Goal: Task Accomplishment & Management: Complete application form

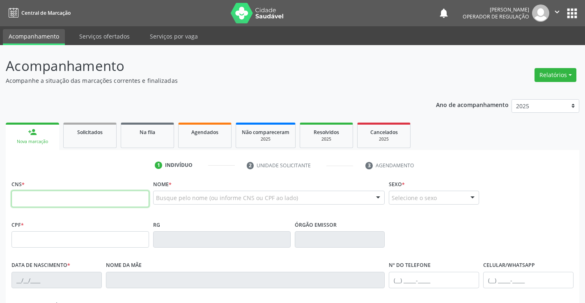
click at [104, 194] on input "text" at bounding box center [79, 199] width 137 height 16
click at [121, 204] on input "text" at bounding box center [79, 199] width 137 height 16
type input "700 3049 5143 9540"
type input "1457708930"
type input "[DATE]"
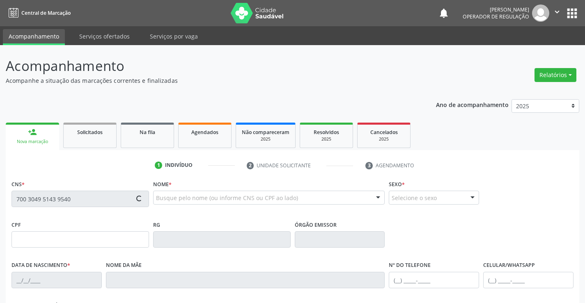
type input "S/N"
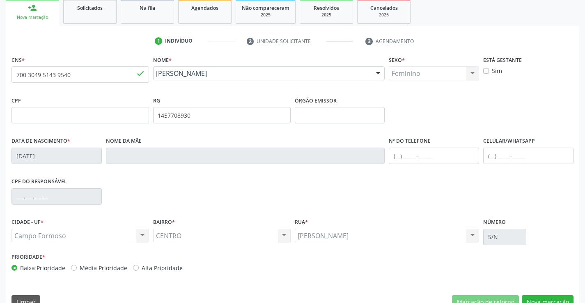
scroll to position [142, 0]
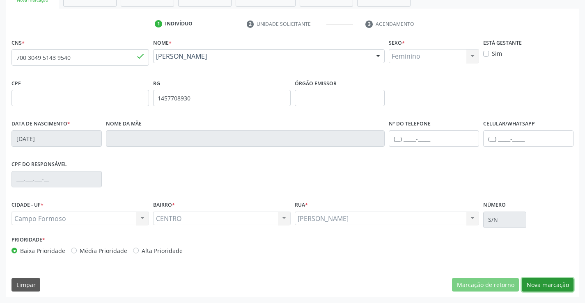
click at [554, 285] on button "Nova marcação" at bounding box center [548, 285] width 52 height 14
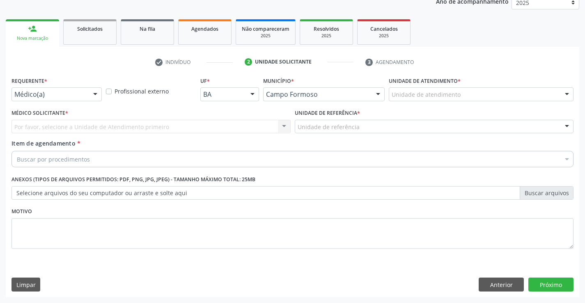
scroll to position [103, 0]
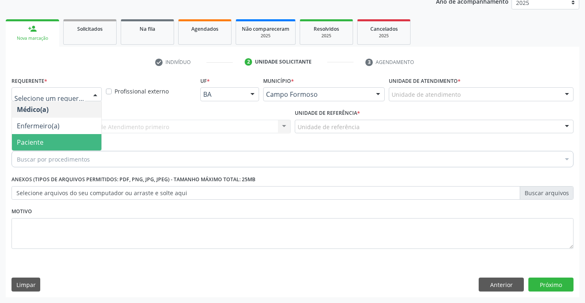
click at [53, 136] on span "Paciente" at bounding box center [56, 142] width 89 height 16
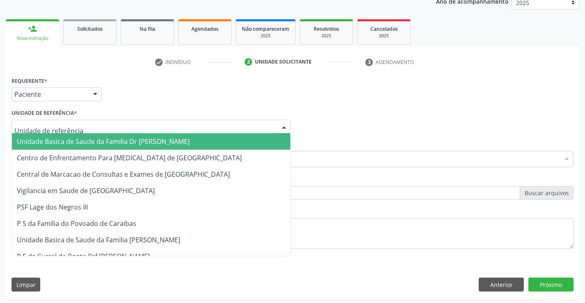
click at [96, 142] on span "Unidade Basica de Saude da Familia Dr [PERSON_NAME]" at bounding box center [103, 141] width 173 height 9
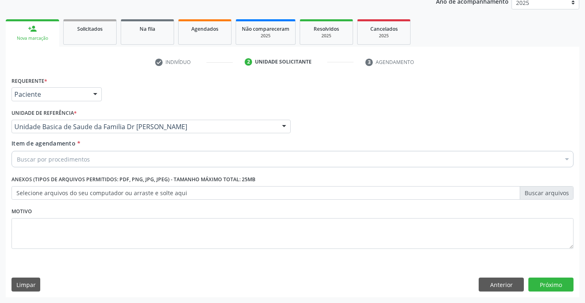
click at [98, 160] on div "Buscar por procedimentos" at bounding box center [292, 159] width 562 height 16
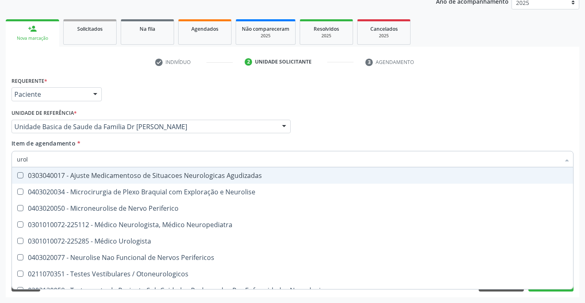
type input "urolo"
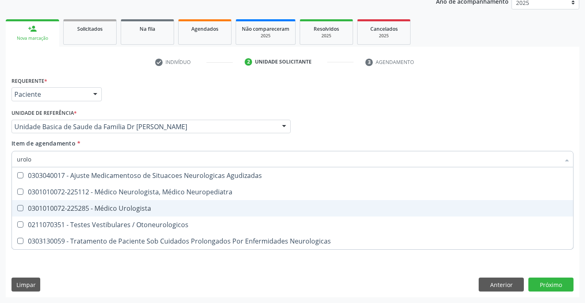
click at [140, 210] on div "0301010072-225285 - Médico Urologista" at bounding box center [292, 208] width 551 height 7
checkbox Urologista "true"
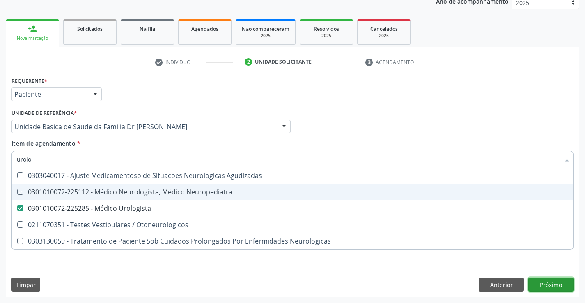
click at [552, 282] on div "Requerente * Paciente Médico(a) Enfermeiro(a) Paciente Nenhum resultado encontr…" at bounding box center [292, 186] width 573 height 223
checkbox Neuropediatra "true"
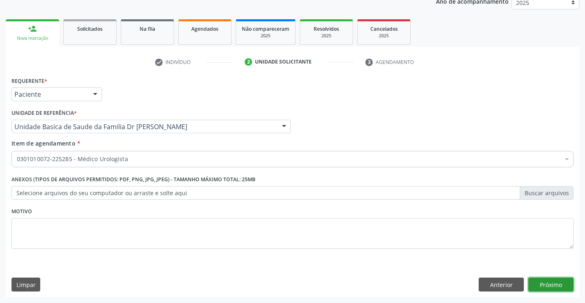
click at [552, 282] on button "Próximo" at bounding box center [550, 285] width 45 height 14
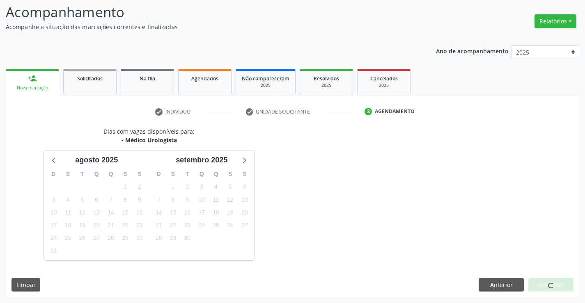
scroll to position [78, 0]
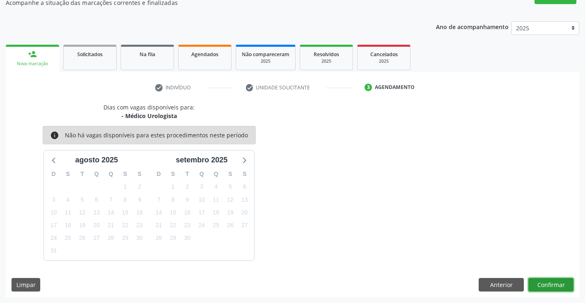
click at [550, 282] on button "Confirmar" at bounding box center [550, 285] width 45 height 14
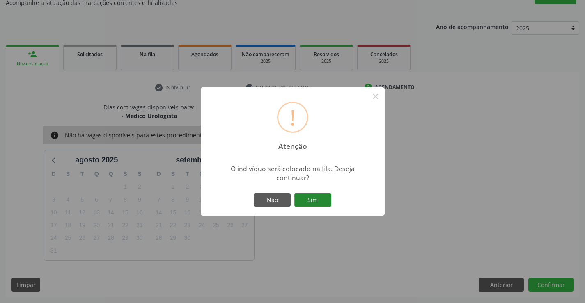
click at [313, 202] on button "Sim" at bounding box center [312, 200] width 37 height 14
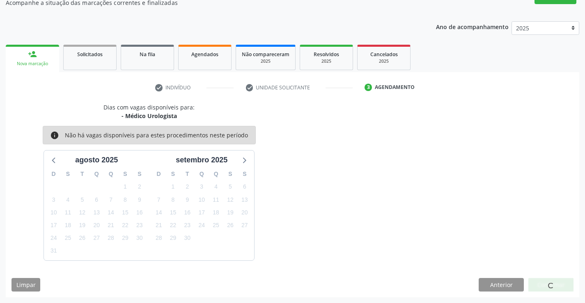
scroll to position [0, 0]
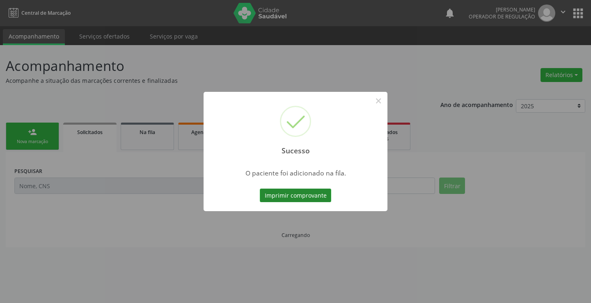
click at [313, 192] on button "Imprimir comprovante" at bounding box center [295, 196] width 71 height 14
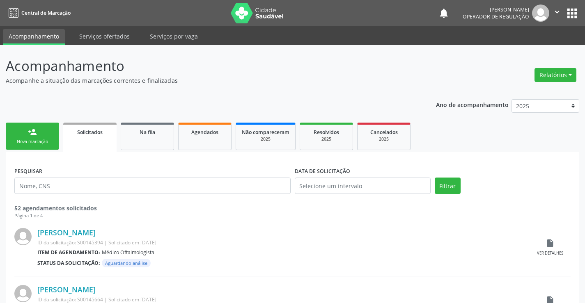
click at [36, 131] on div "person_add" at bounding box center [32, 132] width 9 height 9
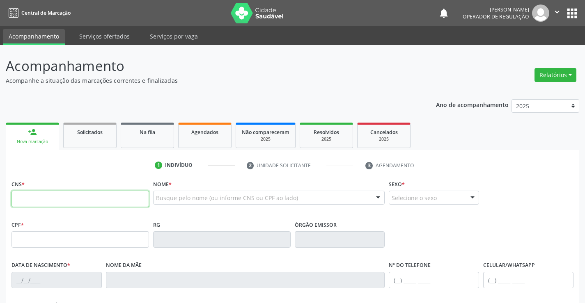
click at [63, 203] on input "text" at bounding box center [79, 199] width 137 height 16
type input "700 0053 5032 0305"
type input "30616209993"
type input "[DATE]"
type input "[PHONE_NUMBER]"
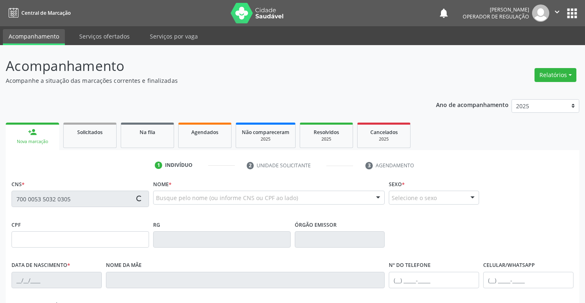
type input "[PHONE_NUMBER]"
type input "095.088.035-33"
type input "S/N"
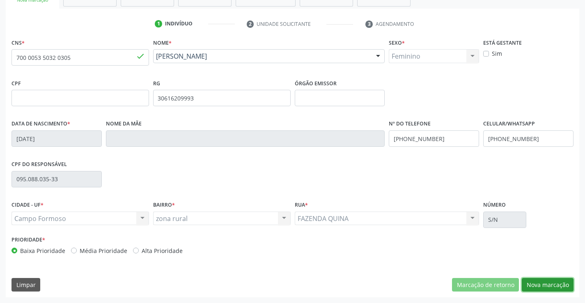
click at [538, 285] on button "Nova marcação" at bounding box center [548, 285] width 52 height 14
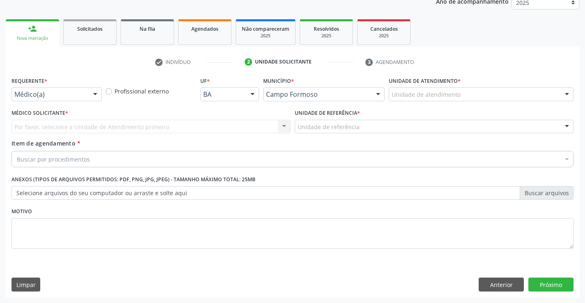
scroll to position [103, 0]
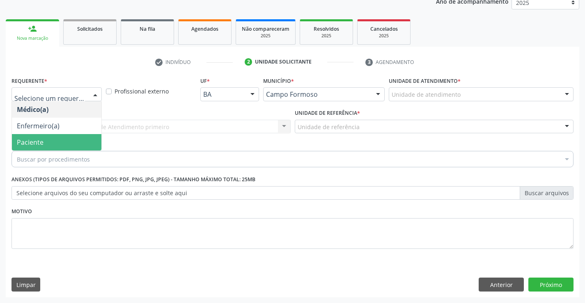
click at [53, 151] on div "Buscar por procedimentos" at bounding box center [292, 159] width 562 height 16
click at [51, 140] on span "Paciente" at bounding box center [56, 142] width 89 height 16
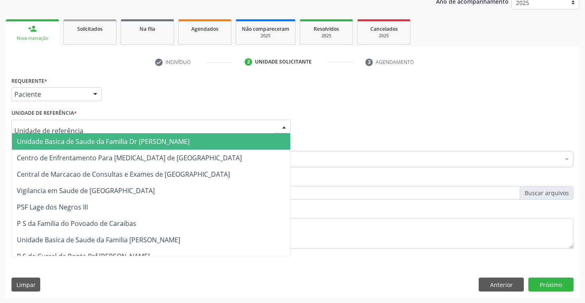
click at [80, 142] on span "Unidade Basica de Saude da Familia Dr [PERSON_NAME]" at bounding box center [103, 141] width 173 height 9
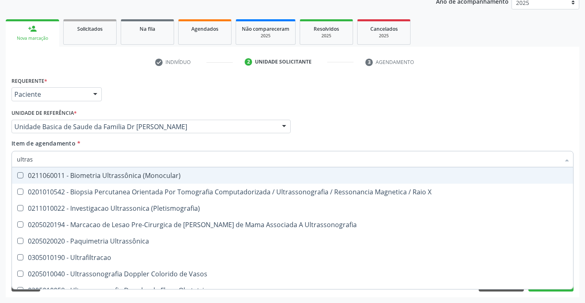
type input "ultrass"
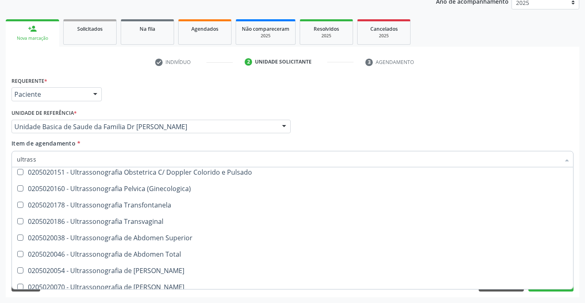
scroll to position [164, 0]
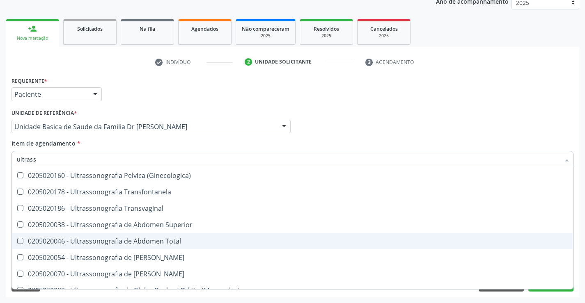
click at [211, 241] on div "0205020046 - Ultrassonografia de Abdomen Total" at bounding box center [292, 241] width 551 height 7
checkbox Total "true"
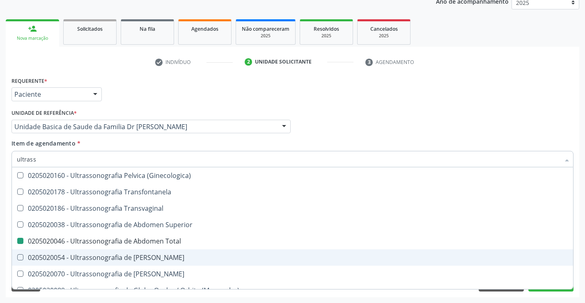
click at [580, 247] on div "Acompanhamento Acompanhe a situação das marcações correntes e finalizadas Relat…" at bounding box center [292, 122] width 585 height 361
checkbox X "true"
checkbox Total "false"
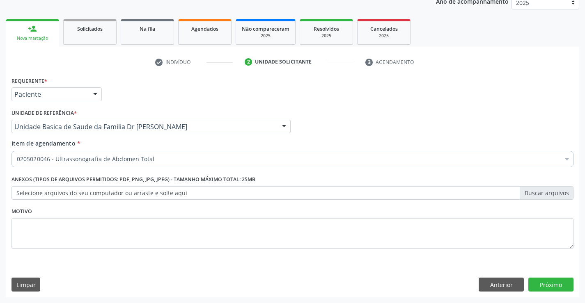
scroll to position [0, 0]
click at [553, 285] on button "Próximo" at bounding box center [550, 285] width 45 height 14
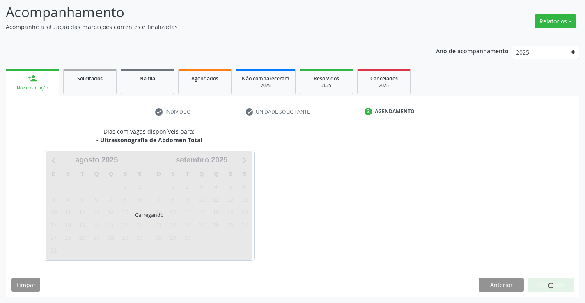
scroll to position [54, 0]
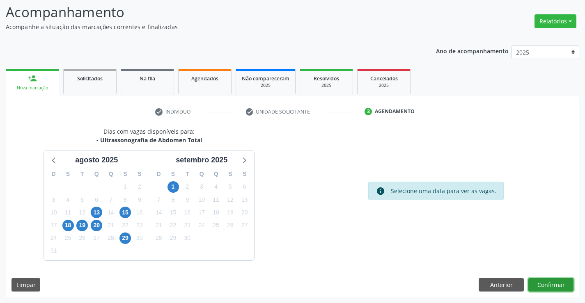
click at [547, 283] on button "Confirmar" at bounding box center [550, 285] width 45 height 14
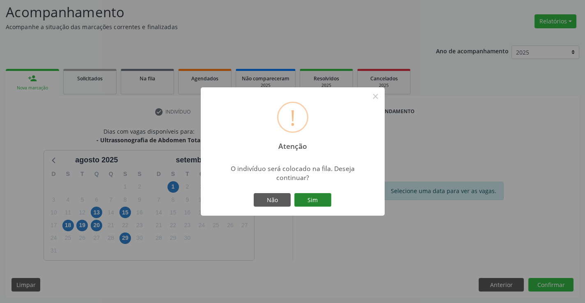
click at [324, 199] on button "Sim" at bounding box center [312, 200] width 37 height 14
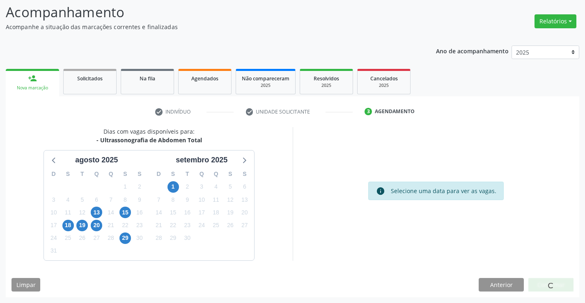
scroll to position [0, 0]
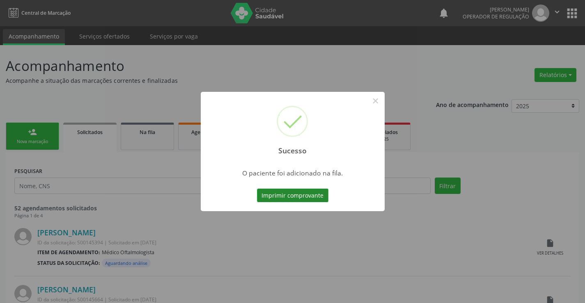
click at [291, 191] on button "Imprimir comprovante" at bounding box center [292, 196] width 71 height 14
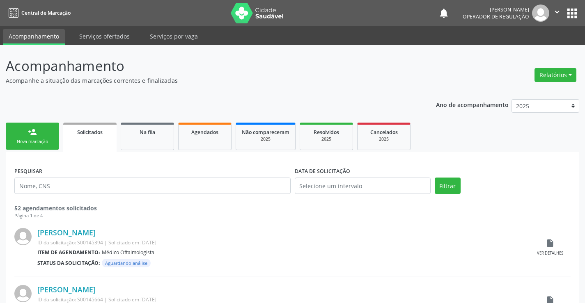
click at [34, 137] on link "person_add Nova marcação" at bounding box center [32, 136] width 53 height 27
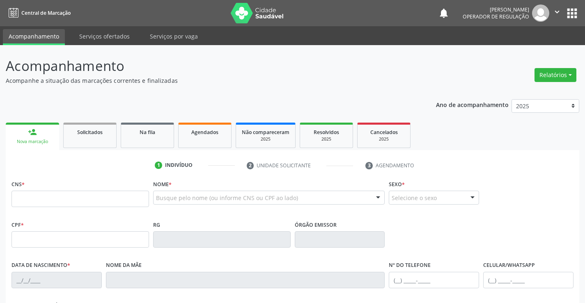
click at [556, 9] on icon "" at bounding box center [556, 11] width 9 height 9
click at [531, 50] on link "Sair" at bounding box center [536, 49] width 57 height 11
